Goal: Information Seeking & Learning: Learn about a topic

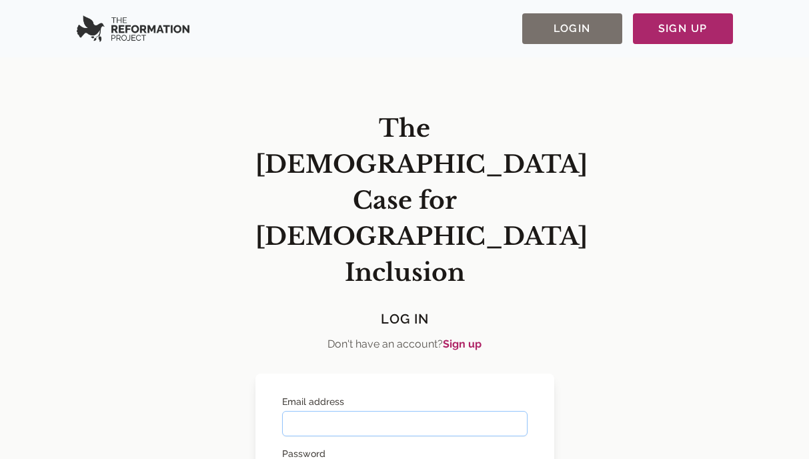
click at [328, 411] on input "Email address" at bounding box center [404, 423] width 245 height 25
type input "**********"
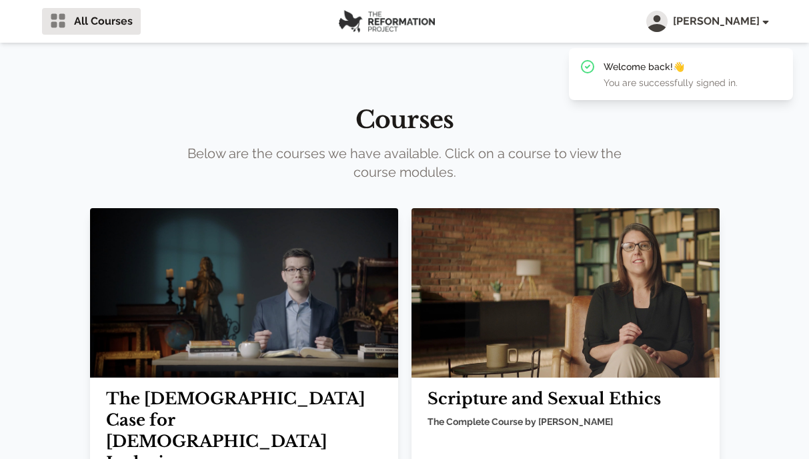
scroll to position [113, 0]
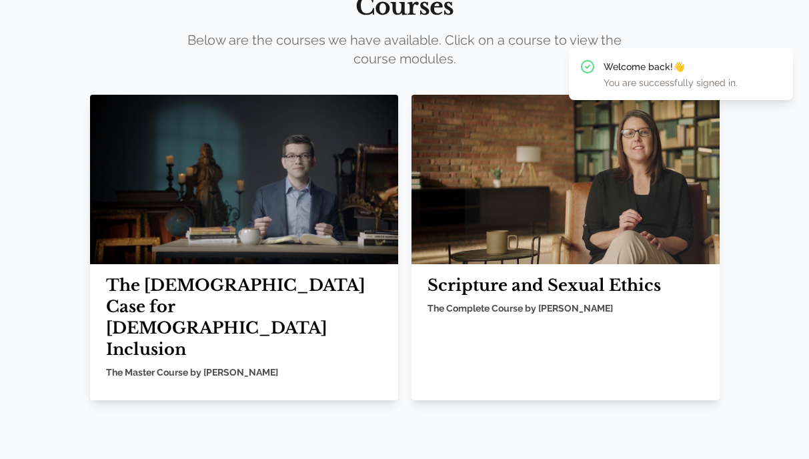
click at [549, 280] on h2 "Scripture and Sexual Ethics" at bounding box center [565, 285] width 276 height 21
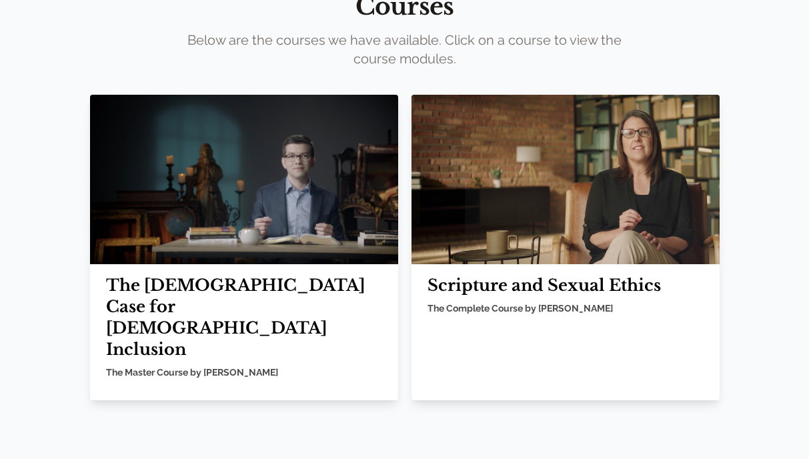
click at [523, 196] on img at bounding box center [565, 179] width 308 height 169
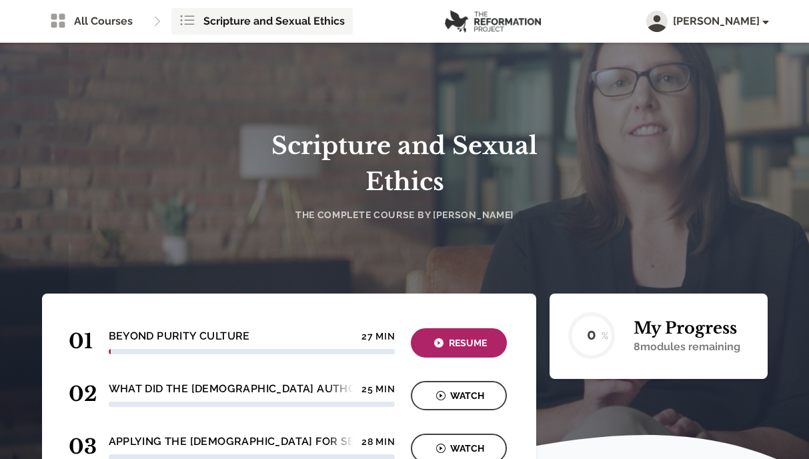
scroll to position [10, 0]
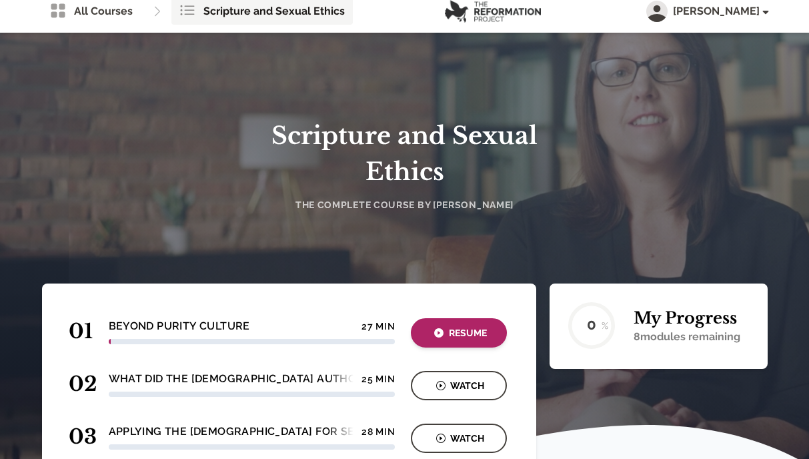
click at [437, 335] on icon "button" at bounding box center [438, 332] width 9 height 9
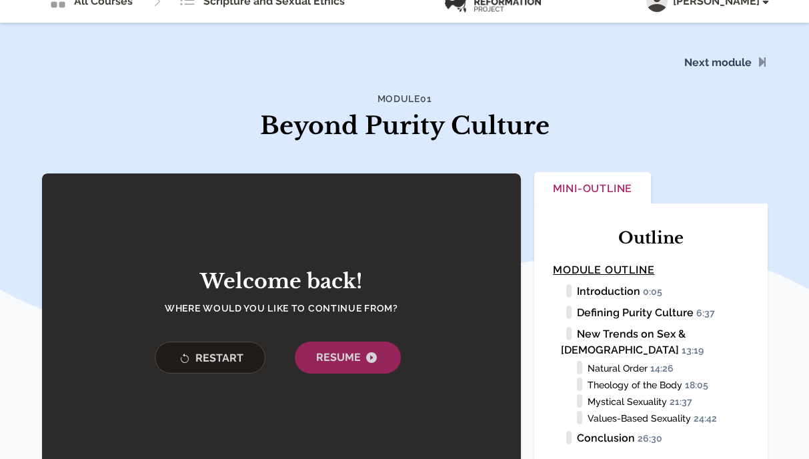
scroll to position [36, 0]
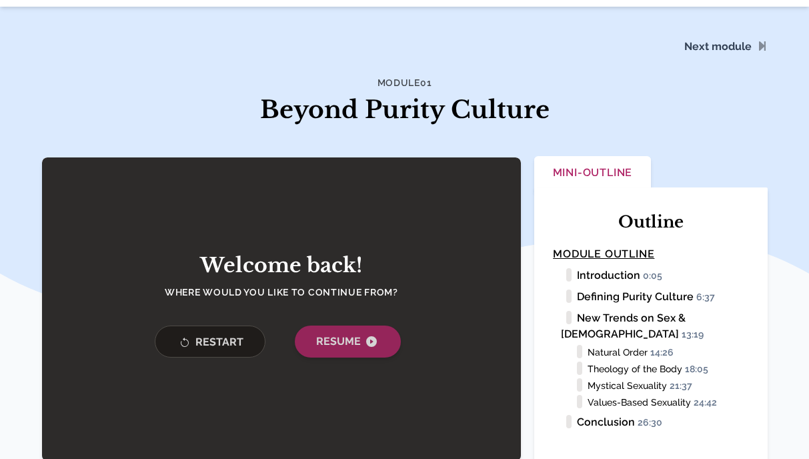
click at [373, 345] on icon "button" at bounding box center [371, 341] width 11 height 11
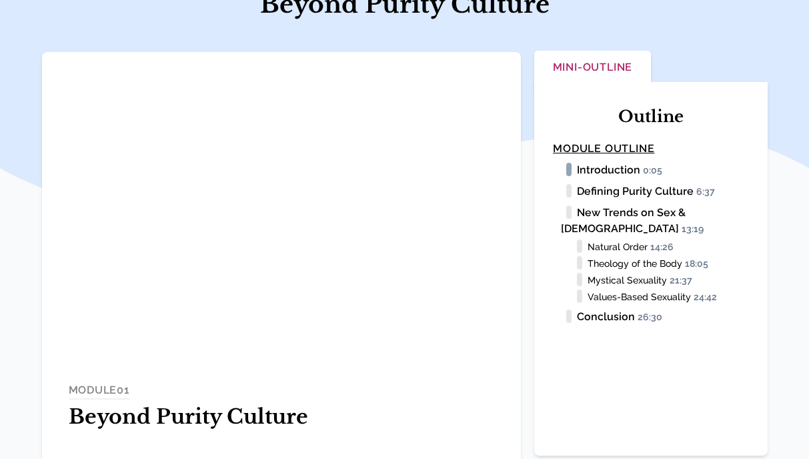
scroll to position [139, 0]
